Goal: Contribute content

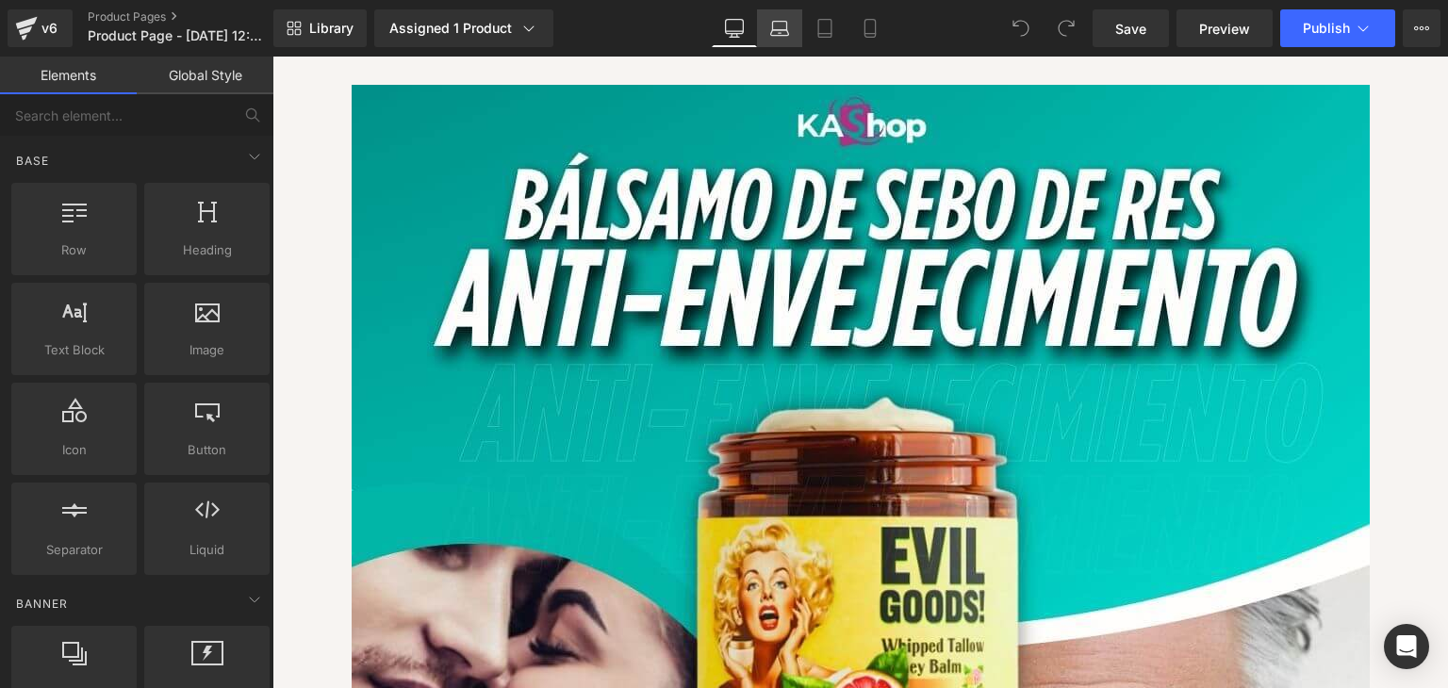
click at [770, 32] on icon at bounding box center [779, 28] width 19 height 19
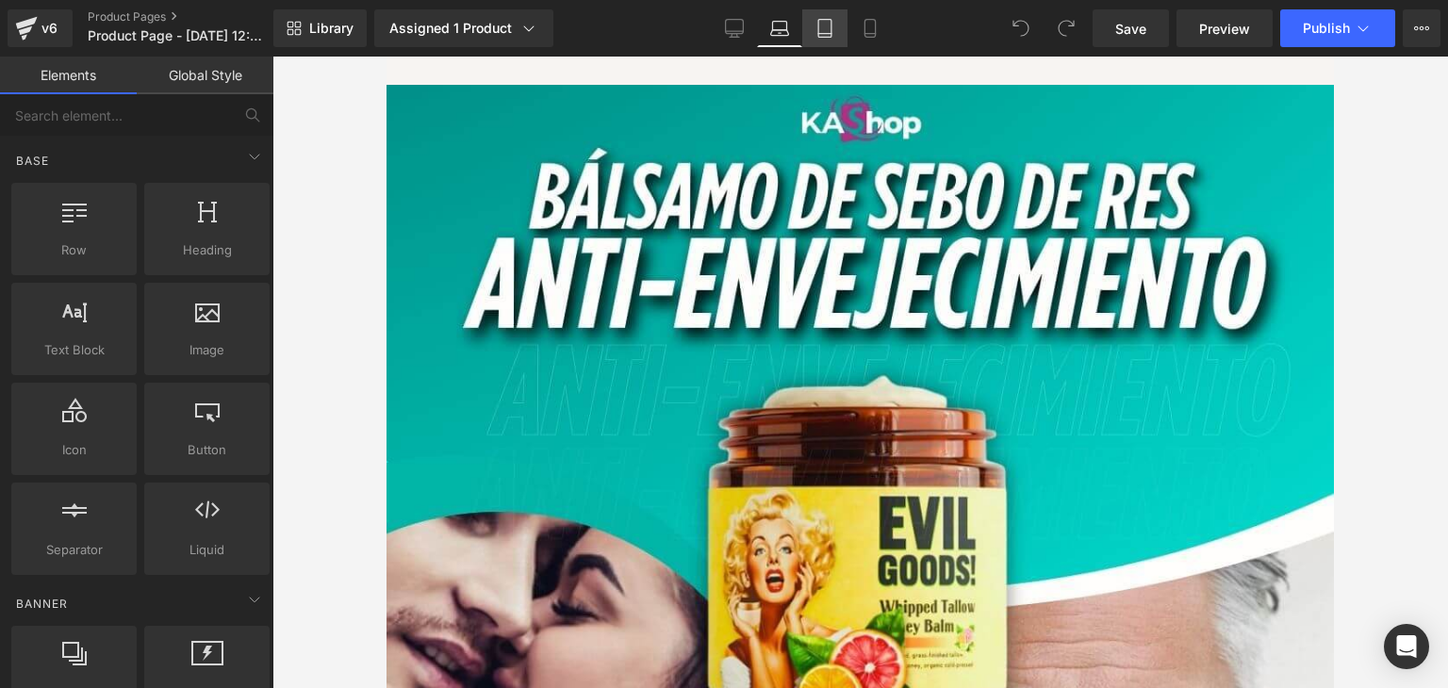
click at [813, 30] on link "Tablet" at bounding box center [824, 28] width 45 height 38
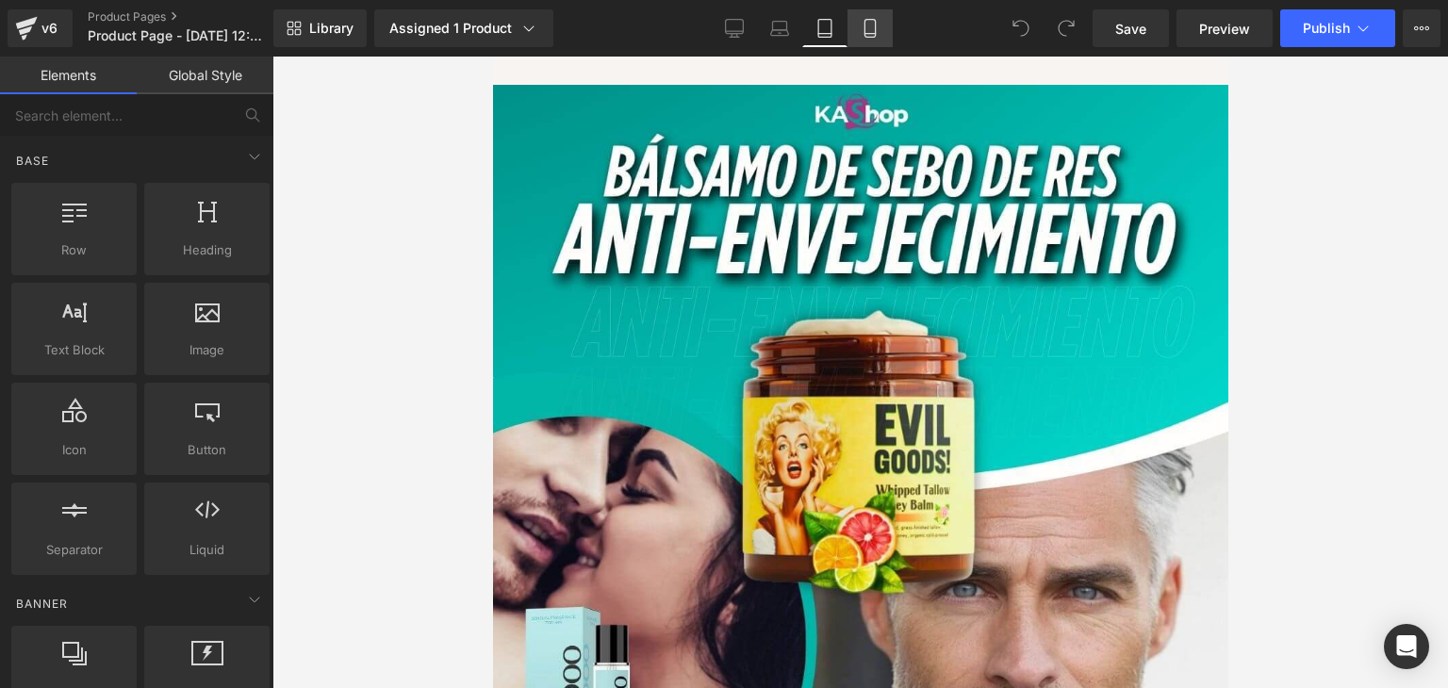
click at [863, 16] on link "Mobile" at bounding box center [869, 28] width 45 height 38
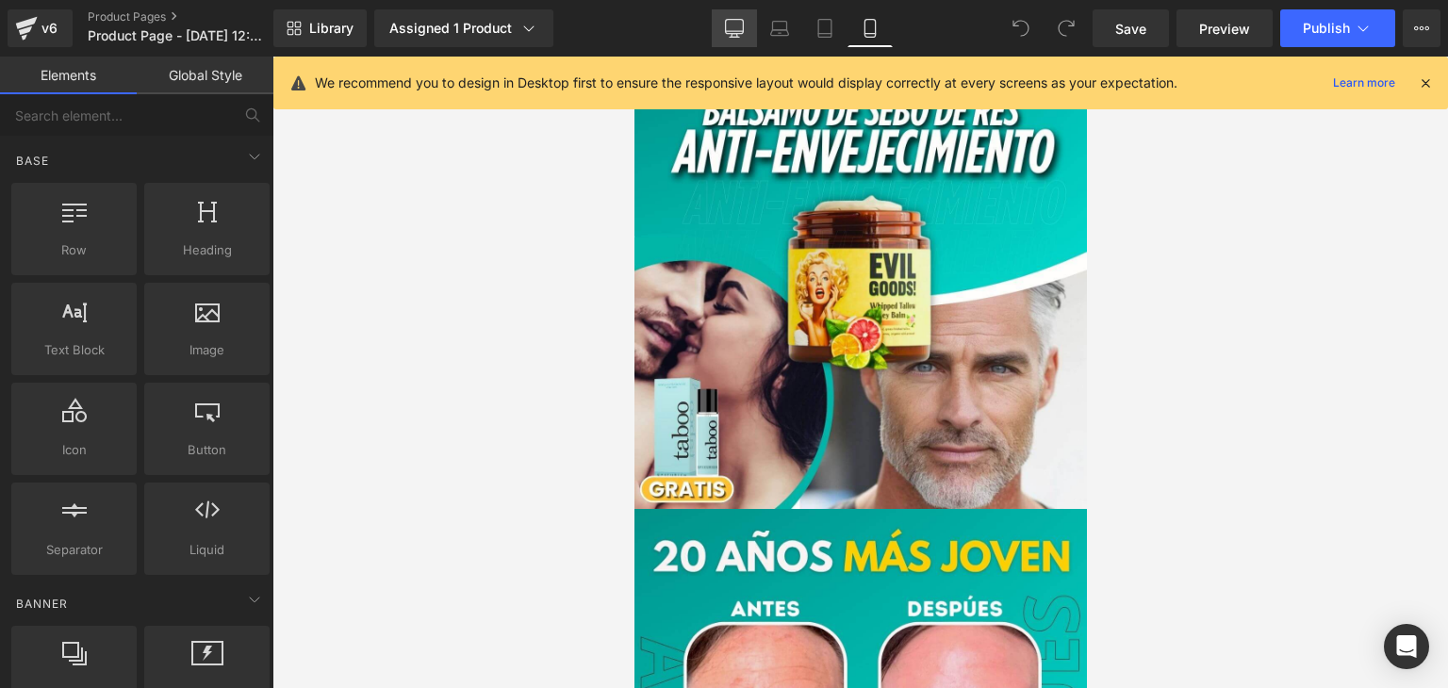
click at [730, 20] on icon at bounding box center [734, 28] width 19 height 19
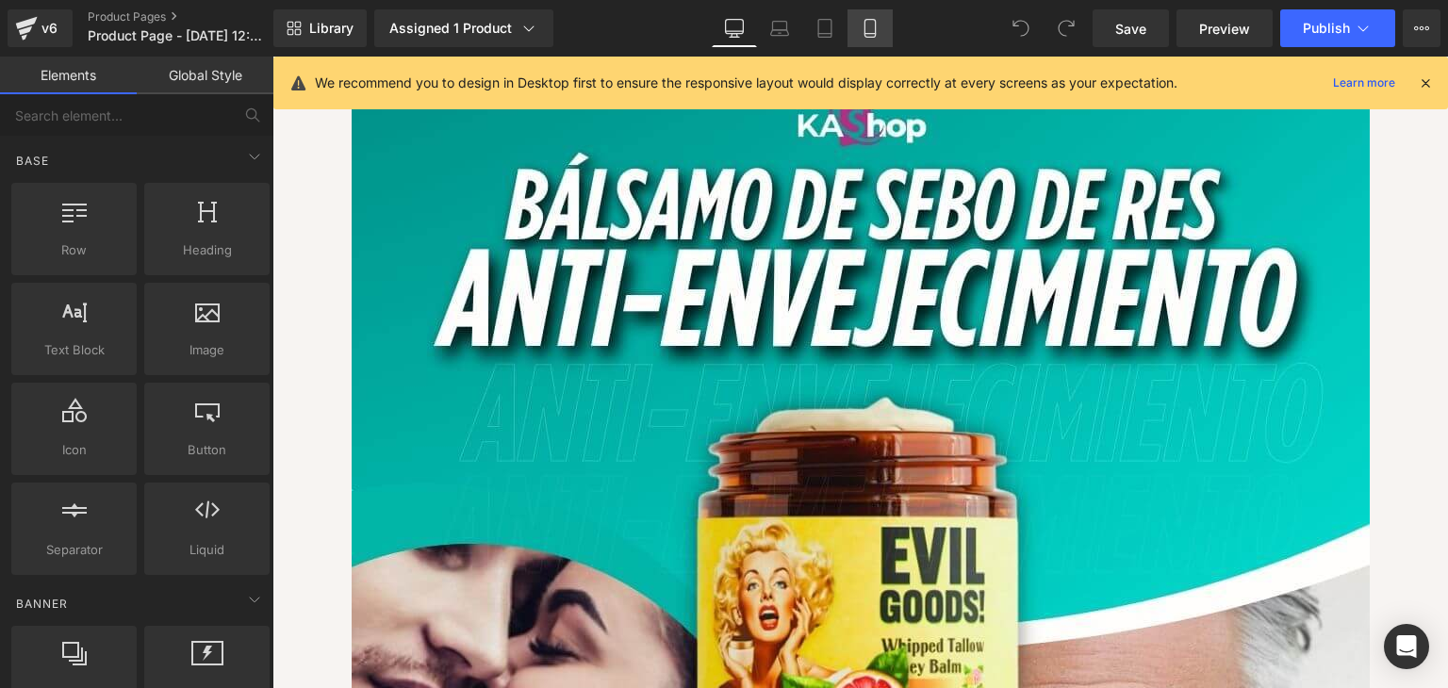
click at [863, 19] on icon at bounding box center [870, 28] width 19 height 19
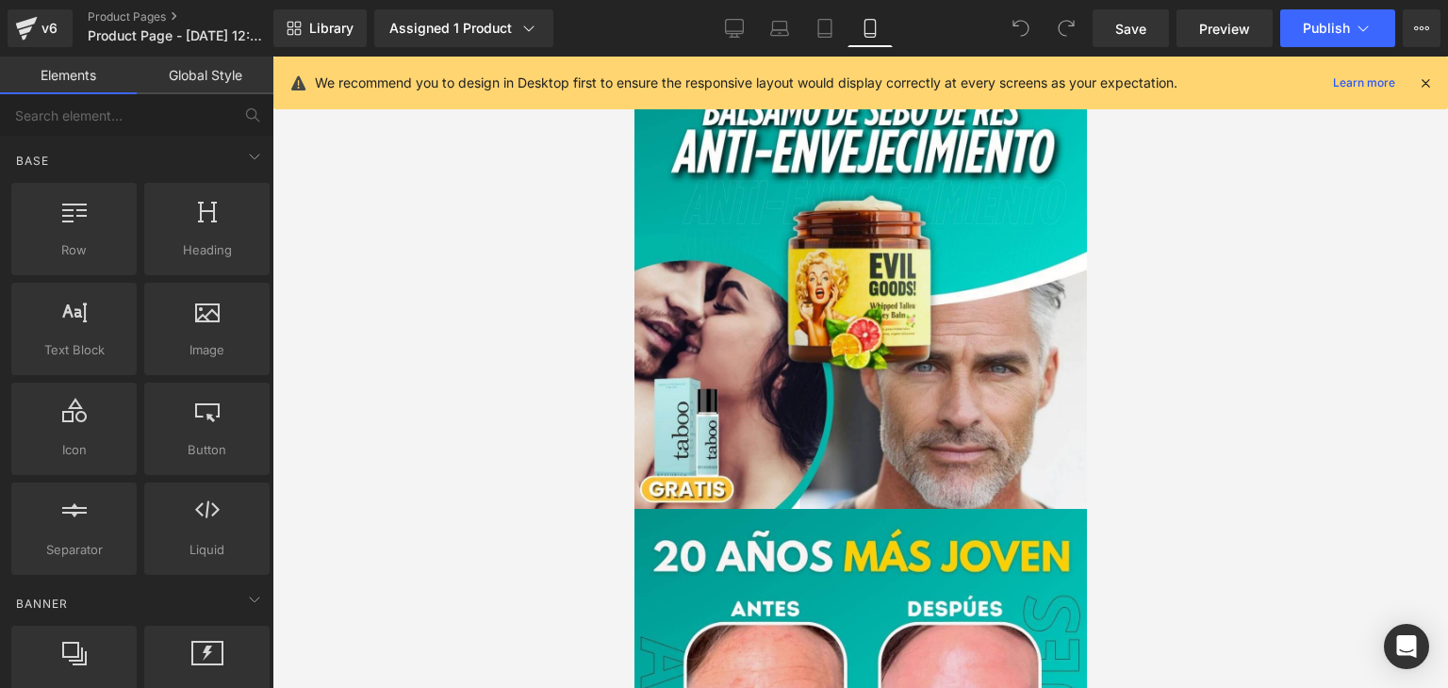
click at [1424, 73] on div at bounding box center [1425, 83] width 15 height 21
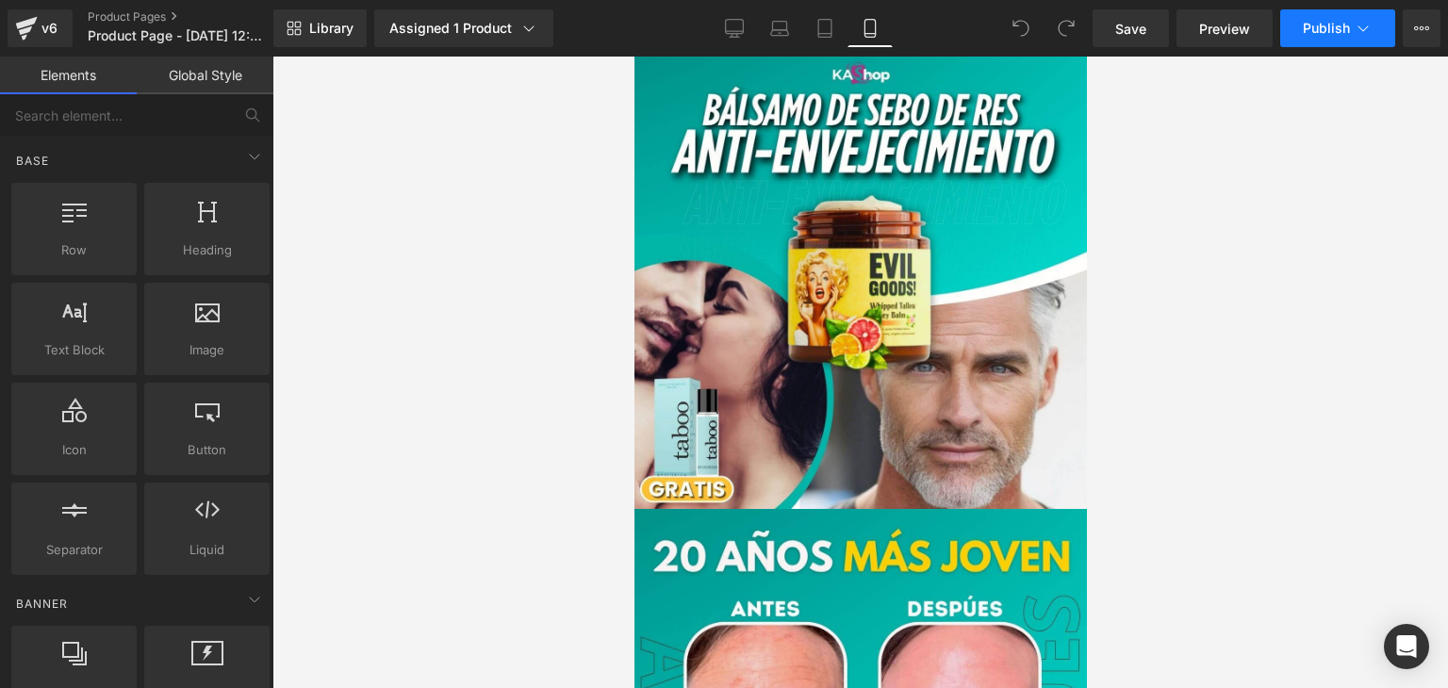
click at [1342, 16] on button "Publish" at bounding box center [1337, 28] width 115 height 38
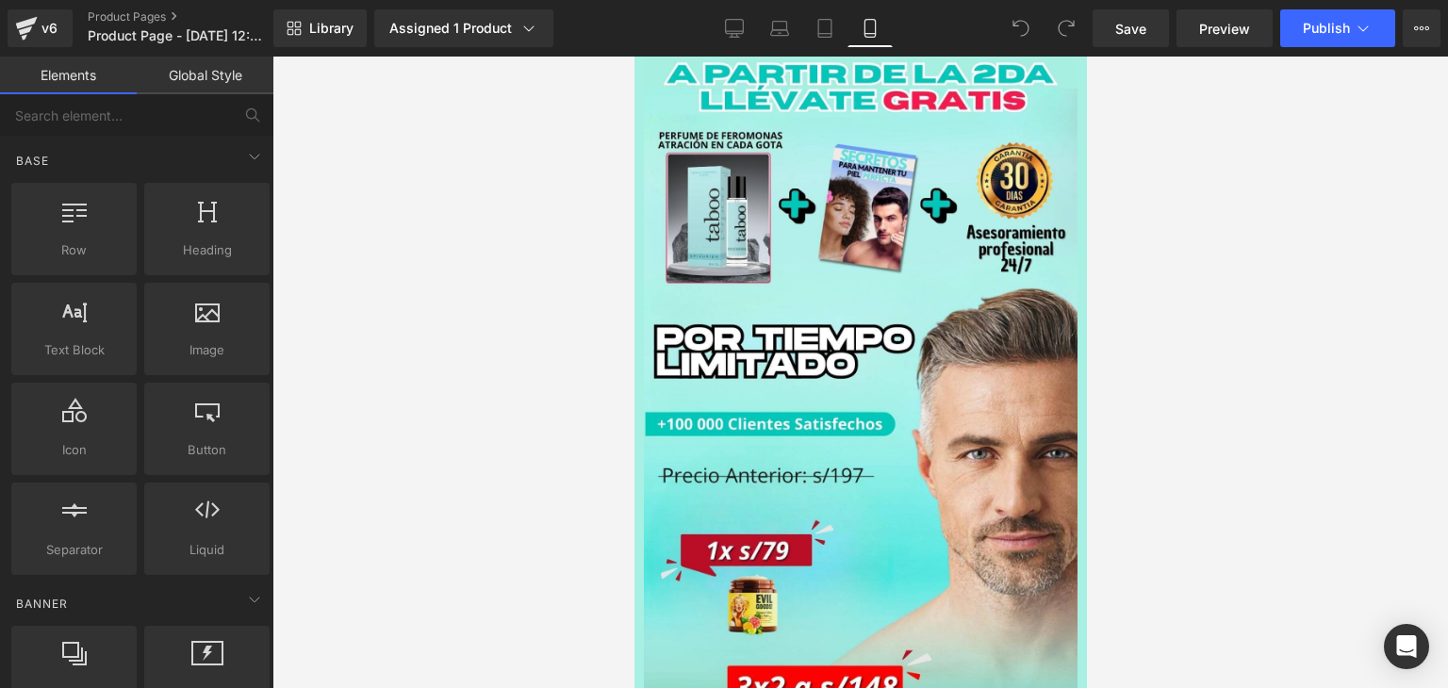
scroll to position [2545, 0]
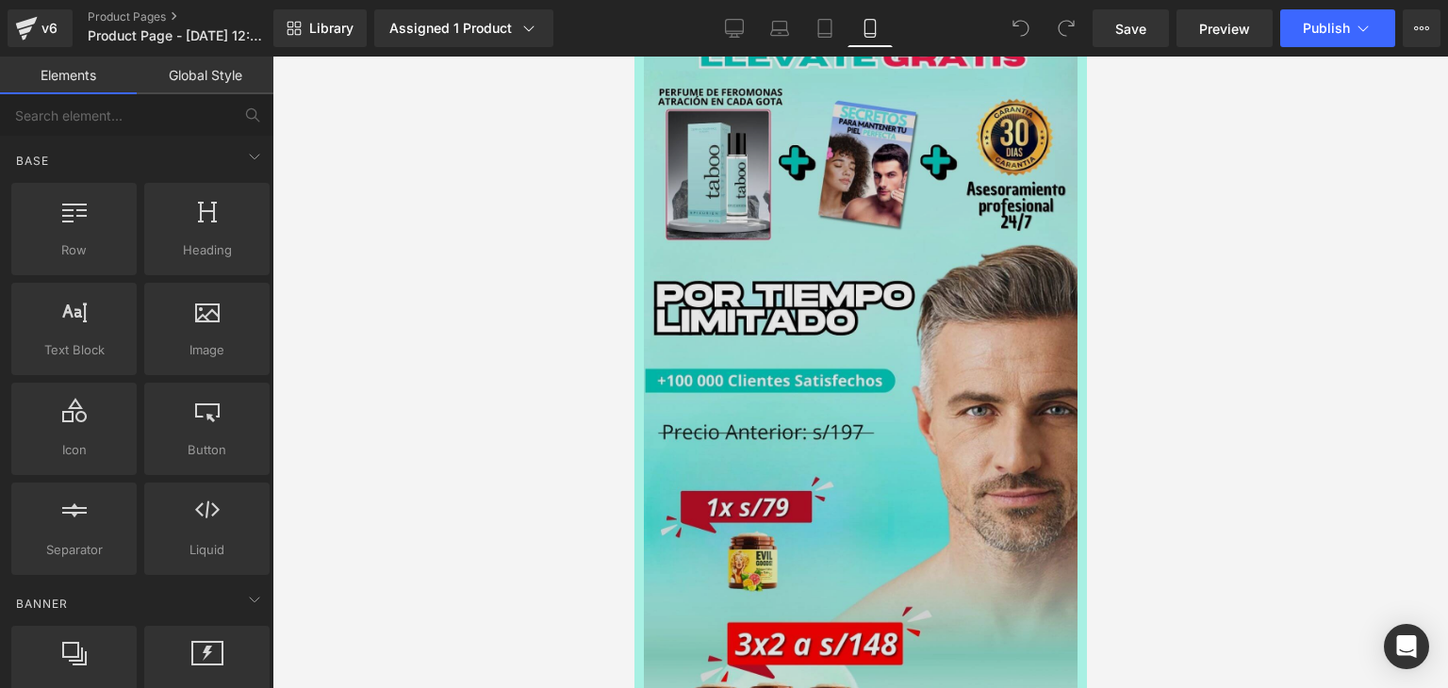
click at [862, 327] on img at bounding box center [854, 420] width 443 height 843
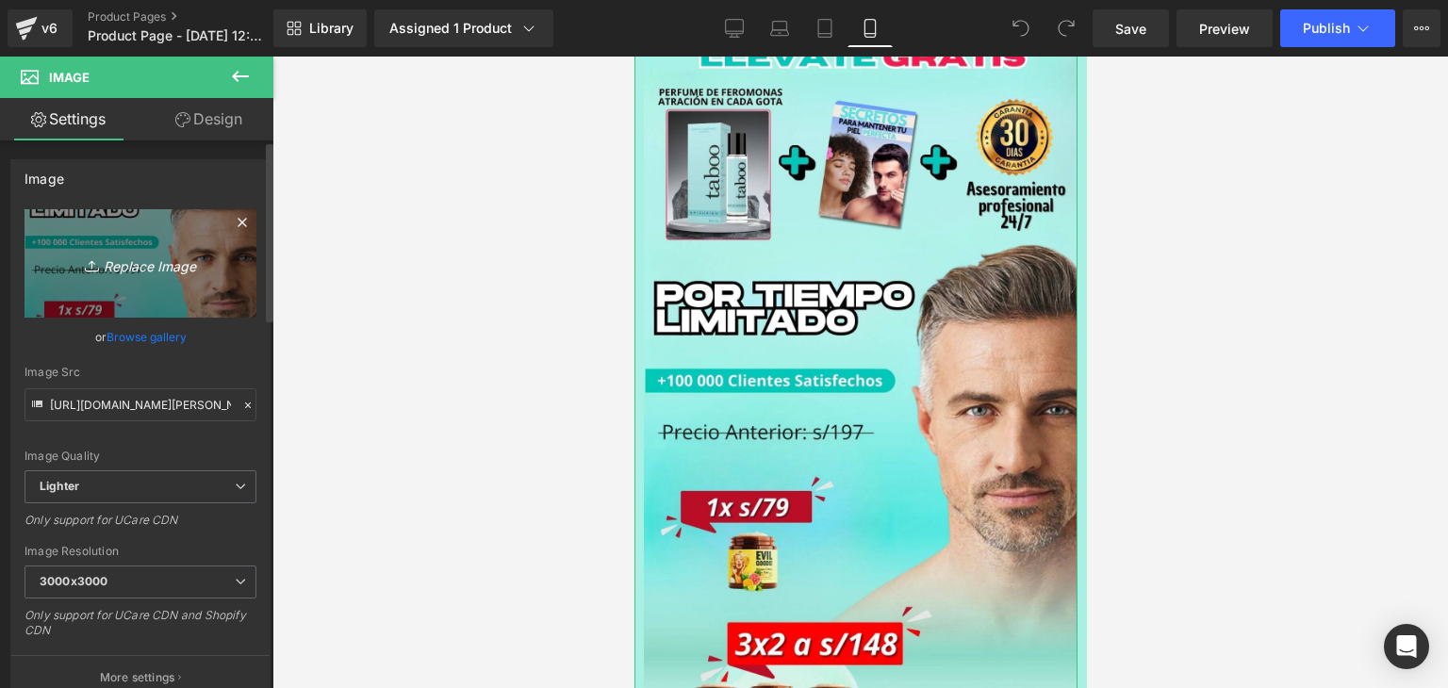
click at [74, 290] on link "Replace Image" at bounding box center [141, 263] width 232 height 108
click at [123, 264] on icon "Replace Image" at bounding box center [140, 264] width 151 height 24
type input "C:\fakepath\[PERSON_NAME] ticket 3x2 + REGALO (1).jpg"
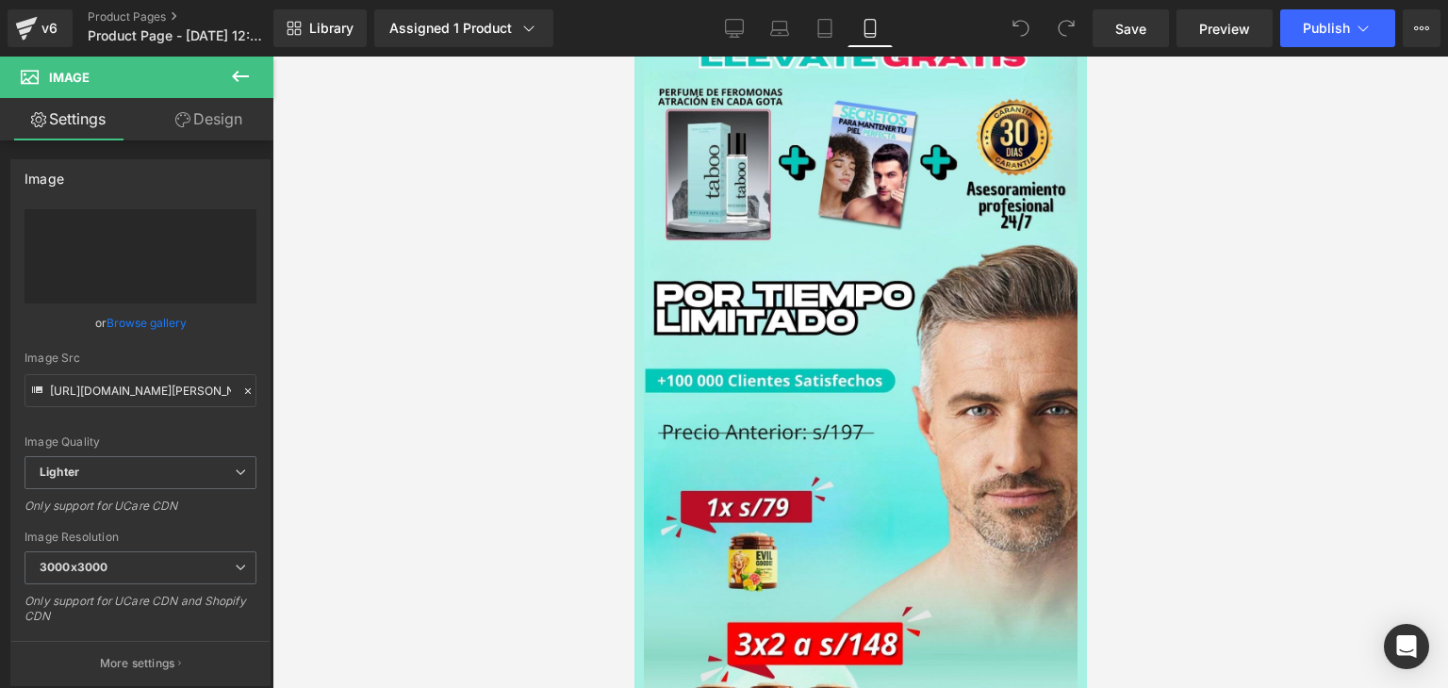
type input "[URL][DOMAIN_NAME][PERSON_NAME]"
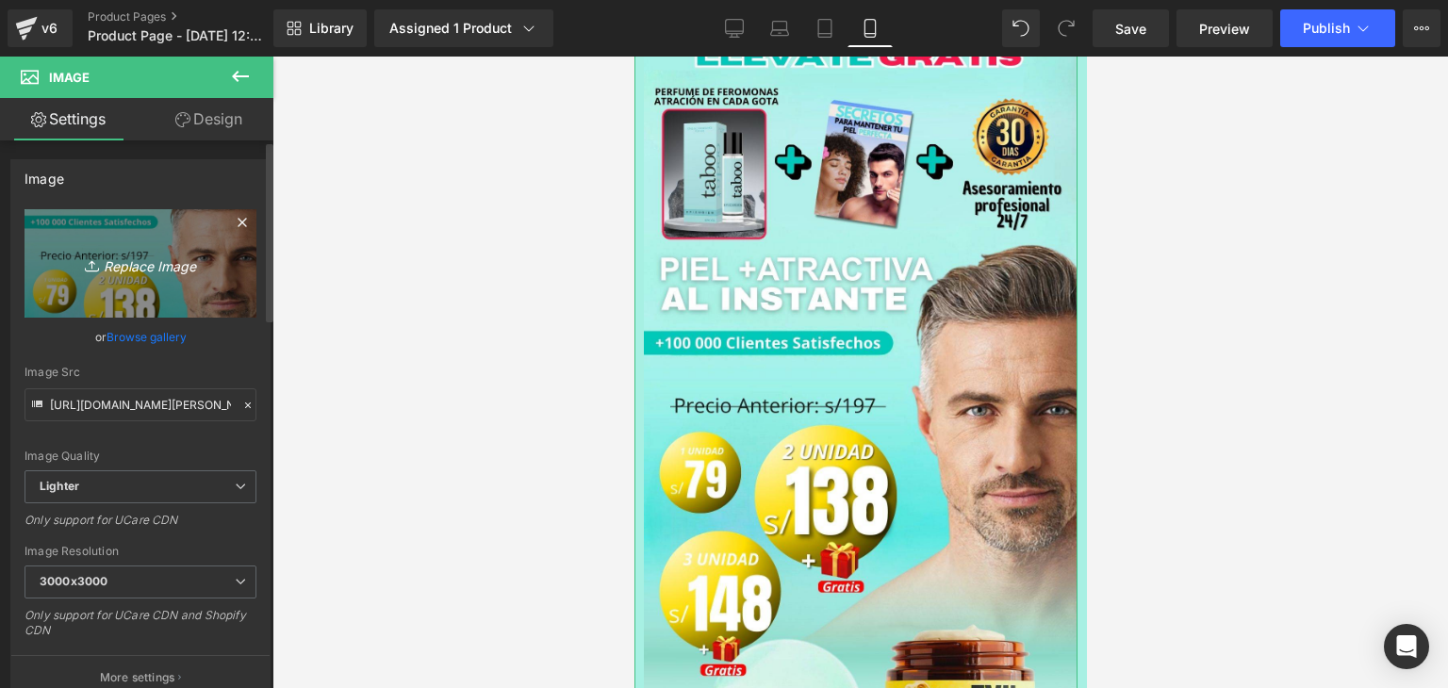
click at [172, 278] on link "Replace Image" at bounding box center [141, 263] width 232 height 108
type input "C:\fakepath\[PERSON_NAME] ticket 3x2 + REGALO (1) (1).jpg"
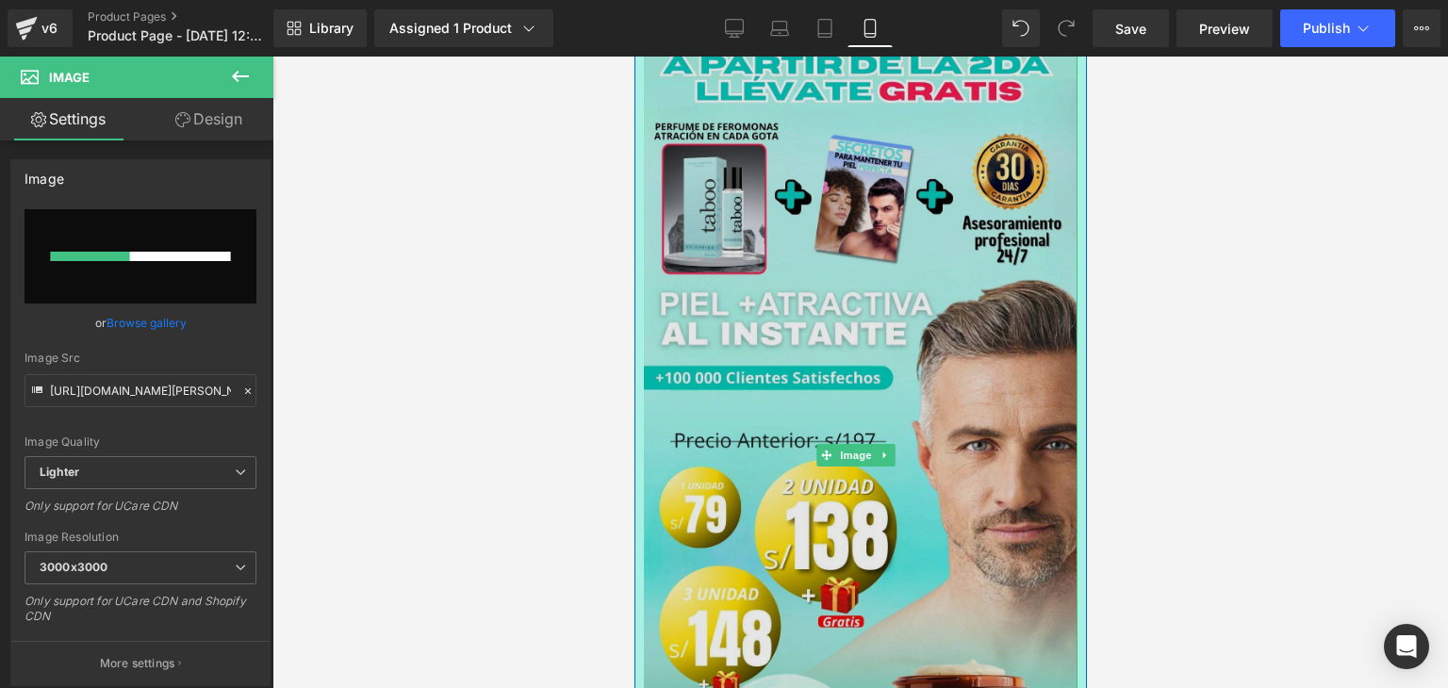
scroll to position [2451, 0]
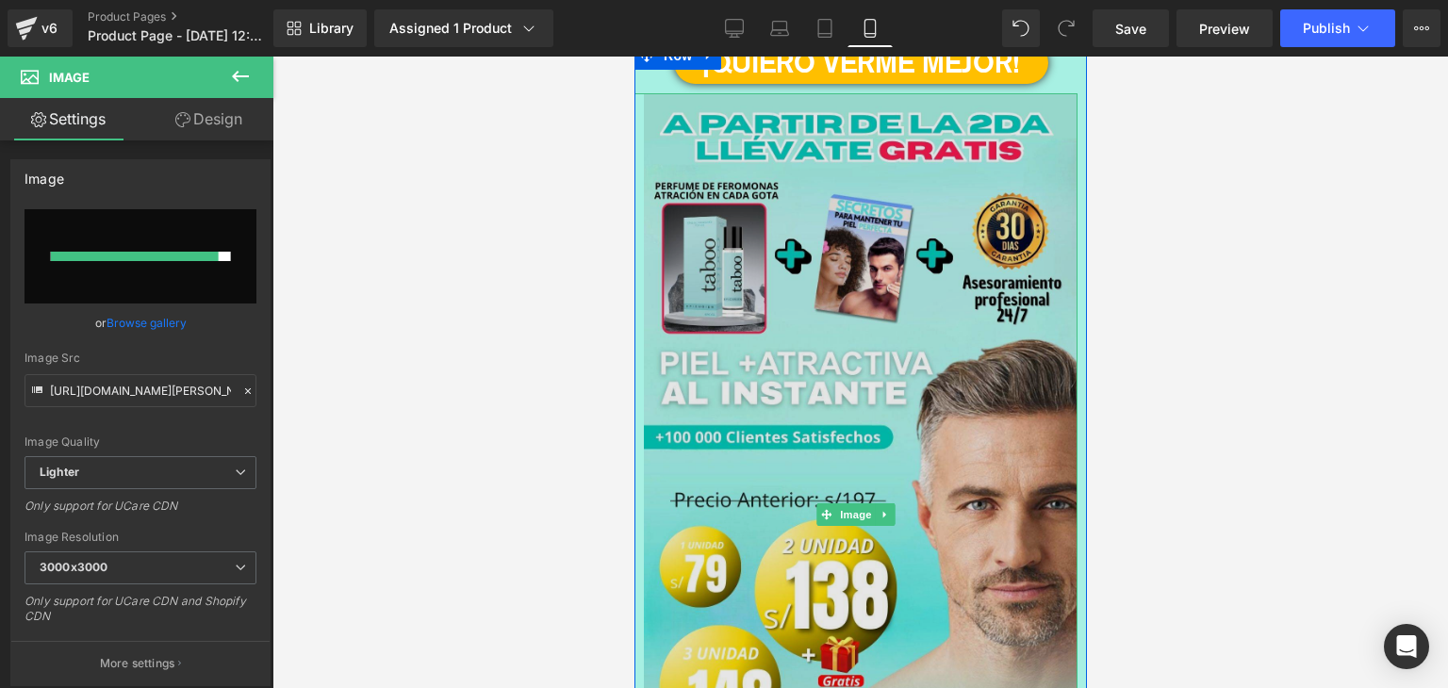
type input "[URL][DOMAIN_NAME][PERSON_NAME]"
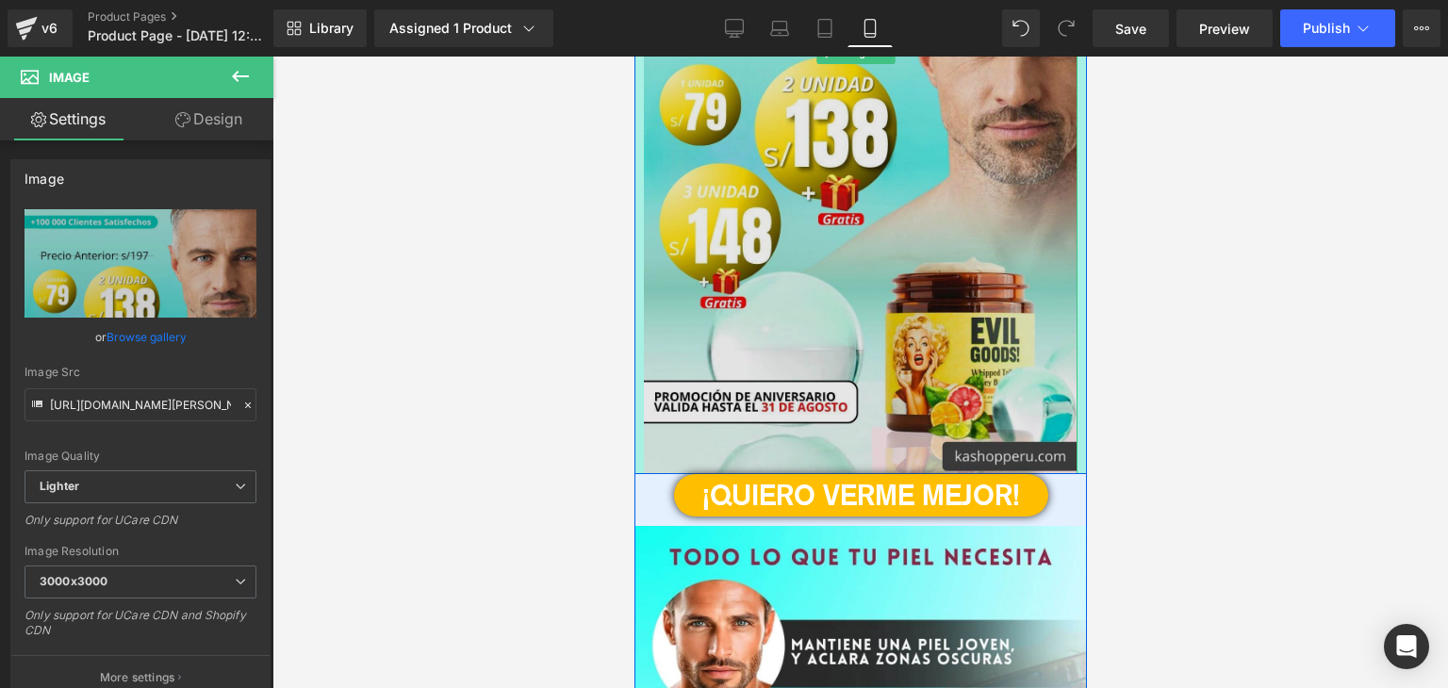
scroll to position [2922, 0]
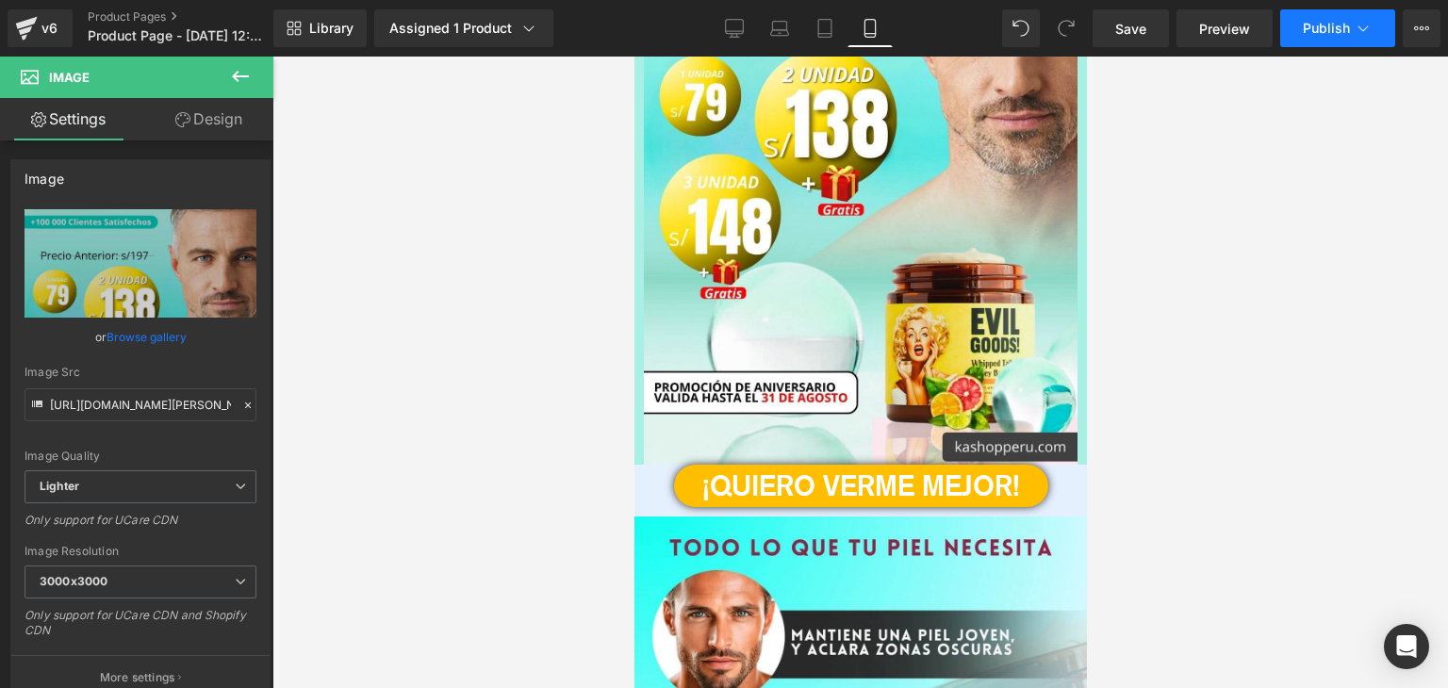
click at [1333, 36] on button "Publish" at bounding box center [1337, 28] width 115 height 38
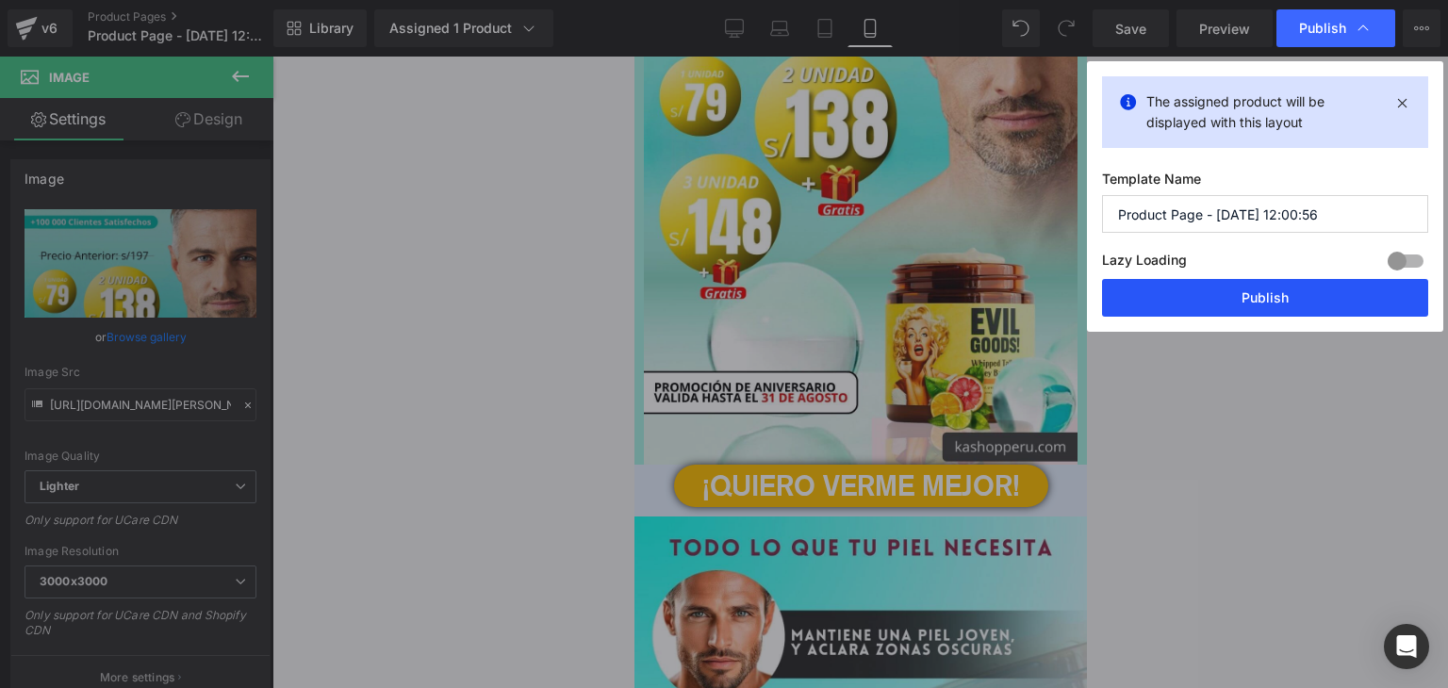
click at [0, 0] on button "Publish" at bounding box center [0, 0] width 0 height 0
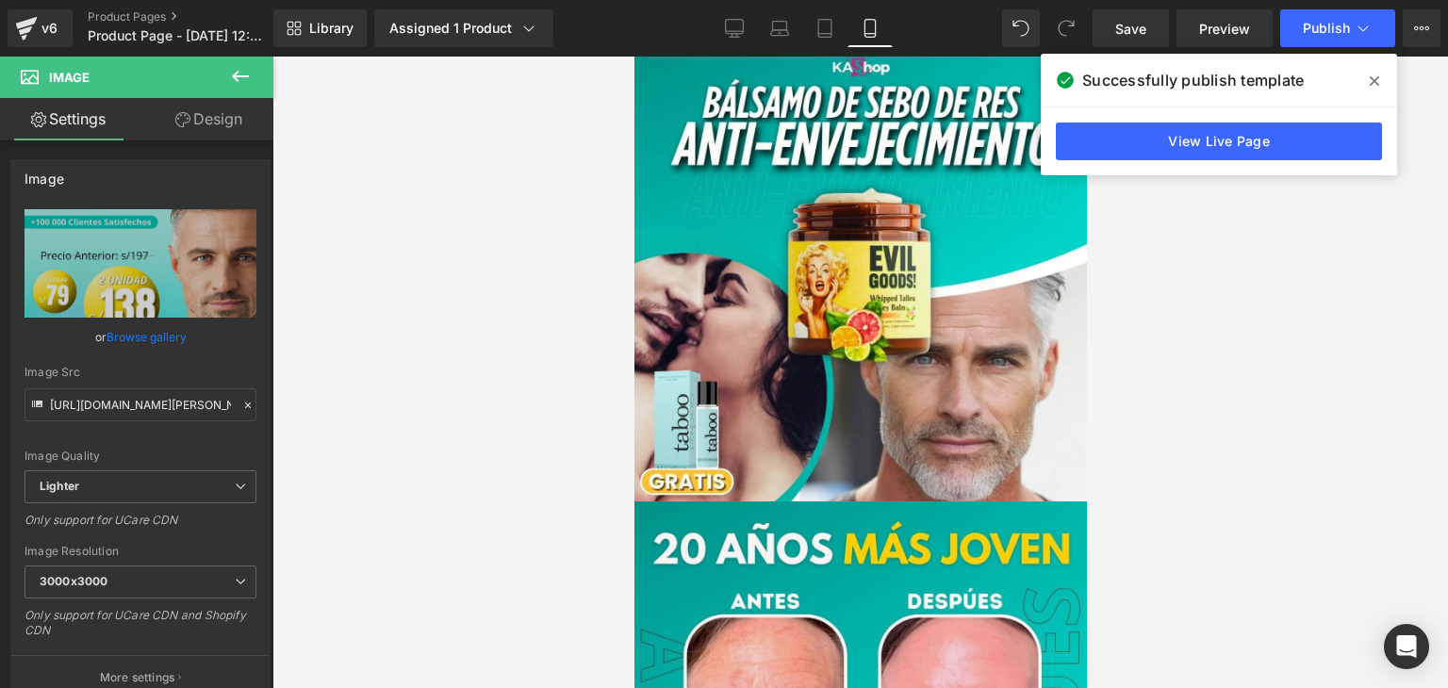
scroll to position [0, 0]
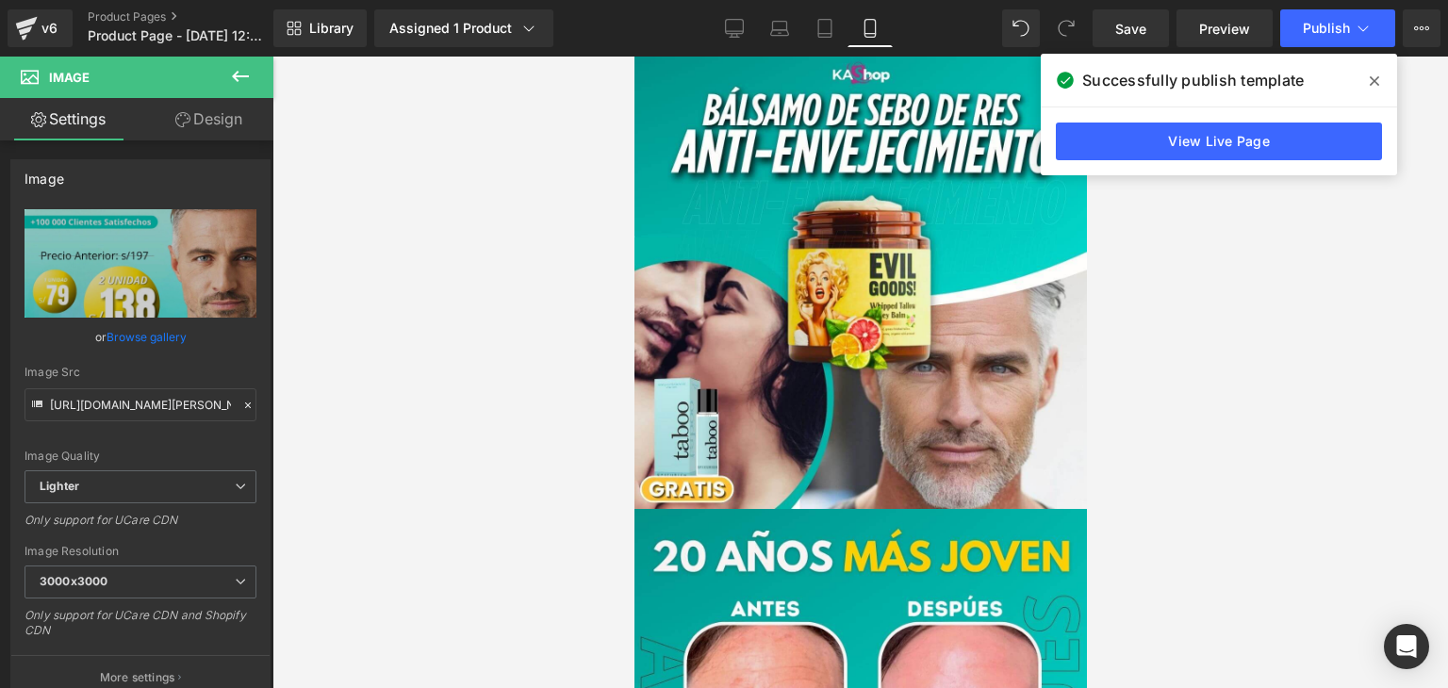
click at [0, 0] on icon at bounding box center [0, 0] width 0 height 0
